Goal: Task Accomplishment & Management: Complete application form

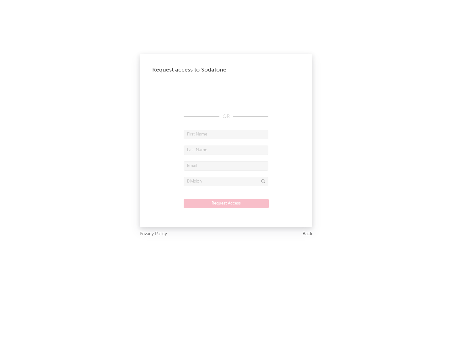
click at [226, 134] on input "text" at bounding box center [225, 134] width 85 height 9
type input "[PERSON_NAME]"
click at [226, 150] on input "text" at bounding box center [225, 150] width 85 height 9
type input "[PERSON_NAME]"
click at [226, 166] on input "text" at bounding box center [225, 165] width 85 height 9
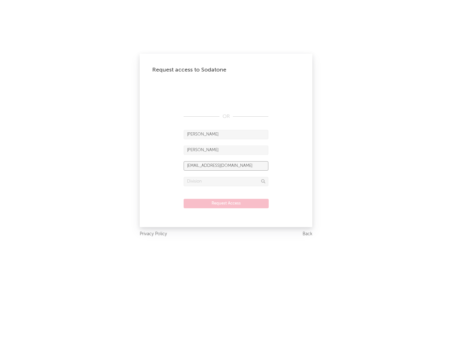
type input "[EMAIL_ADDRESS][DOMAIN_NAME]"
click at [226, 181] on input "text" at bounding box center [225, 181] width 85 height 9
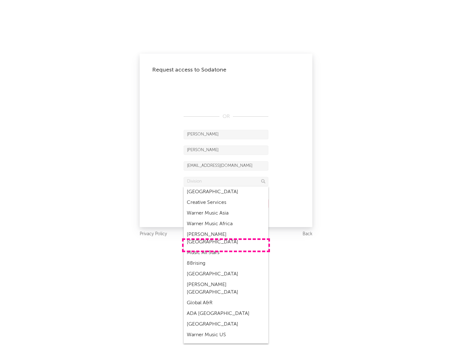
click at [226, 247] on div "Music All Stars" at bounding box center [225, 252] width 85 height 11
type input "Music All Stars"
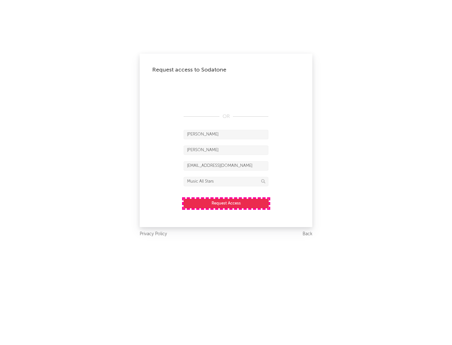
click at [226, 203] on button "Request Access" at bounding box center [225, 203] width 85 height 9
